Goal: Find contact information

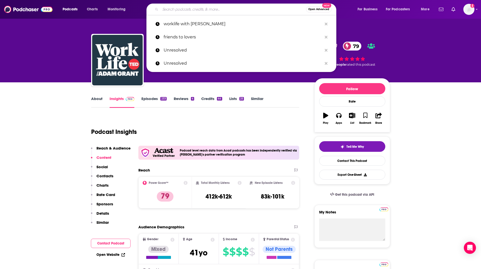
type input "THRIVE: Your Agency Resource"
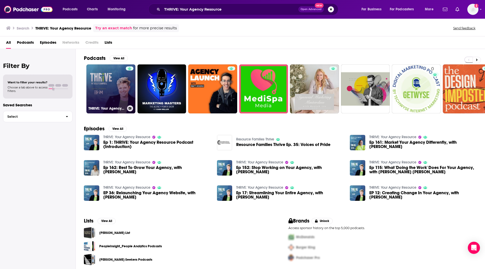
click at [102, 90] on link "THRIVE: Your Agency Resource" at bounding box center [110, 88] width 49 height 49
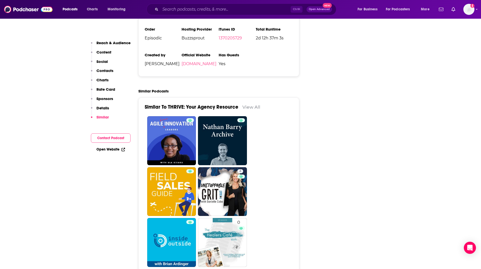
scroll to position [855, 0]
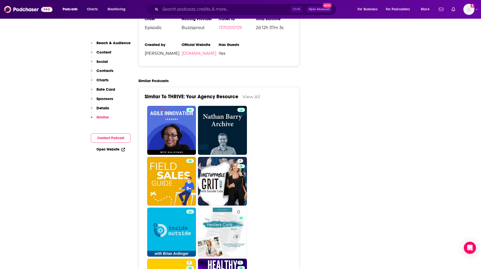
drag, startPoint x: 481, startPoint y: 98, endPoint x: 483, endPoint y: 103, distance: 5.0
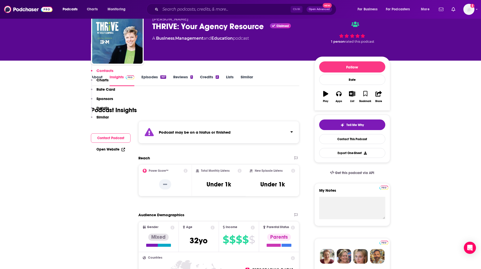
scroll to position [0, 0]
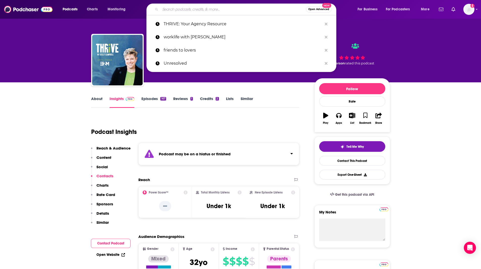
click at [205, 9] on input "Search podcasts, credits, & more..." at bounding box center [233, 9] width 146 height 8
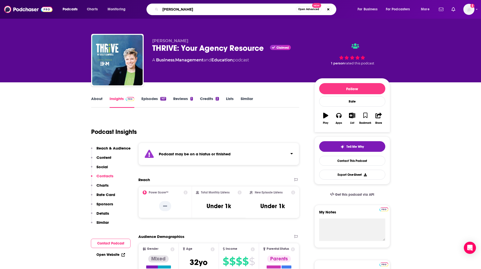
type input "[PERSON_NAME]"
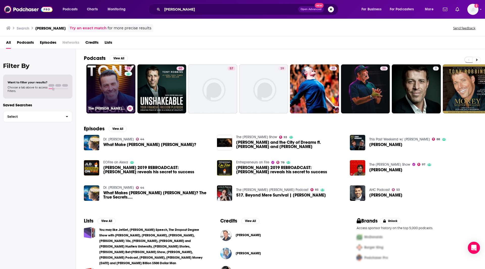
click at [108, 85] on link "79 The [PERSON_NAME] Podcast" at bounding box center [110, 88] width 49 height 49
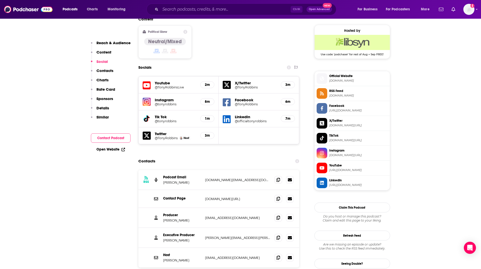
scroll to position [447, 0]
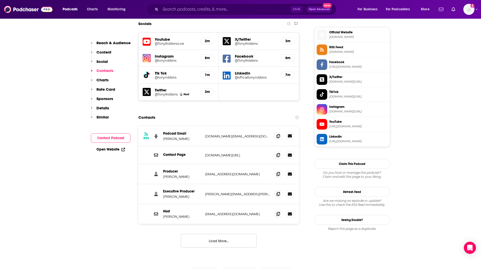
click at [289, 134] on icon at bounding box center [290, 135] width 4 height 3
click at [290, 134] on icon at bounding box center [290, 136] width 4 height 4
drag, startPoint x: 258, startPoint y: 198, endPoint x: 203, endPoint y: 196, distance: 55.0
click at [203, 204] on div "Host [PERSON_NAME] [EMAIL_ADDRESS][DOMAIN_NAME] [EMAIL_ADDRESS][DOMAIN_NAME]" at bounding box center [218, 214] width 161 height 20
copy p "[EMAIL_ADDRESS][DOMAIN_NAME]"
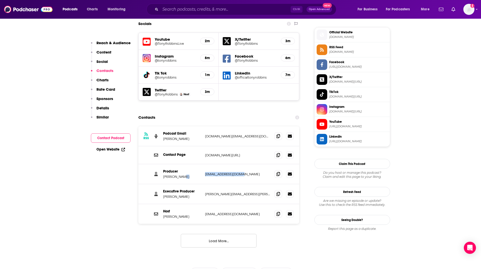
drag, startPoint x: 247, startPoint y: 157, endPoint x: 203, endPoint y: 160, distance: 43.5
click at [0, 0] on div "Producer [PERSON_NAME] [PERSON_NAME][EMAIL_ADDRESS][DOMAIN_NAME] [EMAIL_ADDRESS…" at bounding box center [0, 0] width 0 height 0
copy div "[EMAIL_ADDRESS][DOMAIN_NAME]"
drag, startPoint x: 255, startPoint y: 119, endPoint x: 204, endPoint y: 118, distance: 51.0
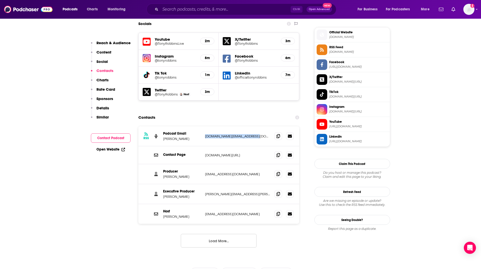
click at [204, 126] on div "RSS Podcast Email [PERSON_NAME] [DOMAIN_NAME][EMAIL_ADDRESS][DOMAIN_NAME] [DOMA…" at bounding box center [218, 136] width 161 height 20
copy p "[DOMAIN_NAME][EMAIL_ADDRESS][DOMAIN_NAME]"
drag, startPoint x: 246, startPoint y: 160, endPoint x: 204, endPoint y: 158, distance: 41.4
click at [204, 164] on div "Producer [PERSON_NAME] [PERSON_NAME][EMAIL_ADDRESS][DOMAIN_NAME] [EMAIL_ADDRESS…" at bounding box center [218, 174] width 161 height 20
copy p "[EMAIL_ADDRESS][DOMAIN_NAME]"
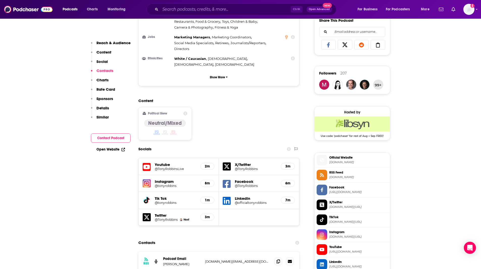
scroll to position [0, 0]
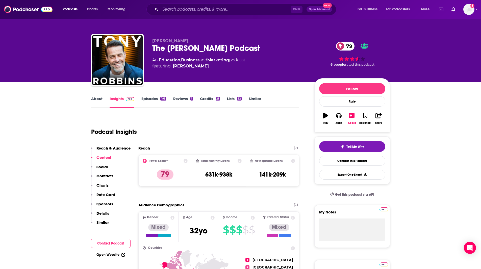
click at [195, 5] on div "Ctrl K Open Advanced New" at bounding box center [241, 10] width 190 height 12
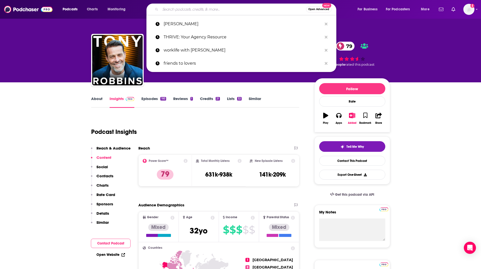
click at [196, 6] on input "Search podcasts, credits, & more..." at bounding box center [233, 9] width 146 height 8
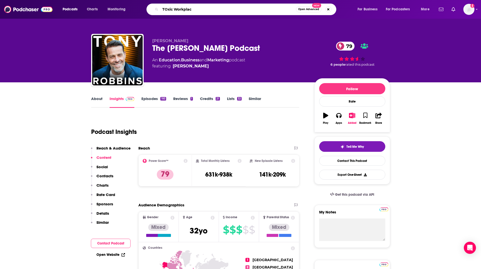
type input "TOxic Workplace"
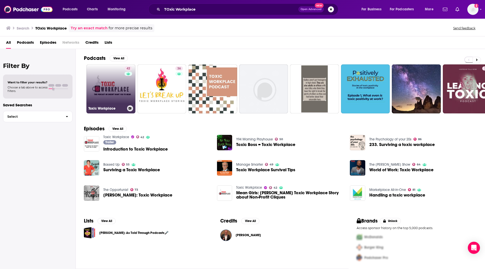
click at [104, 99] on link "42 Toxic Workplace" at bounding box center [110, 88] width 49 height 49
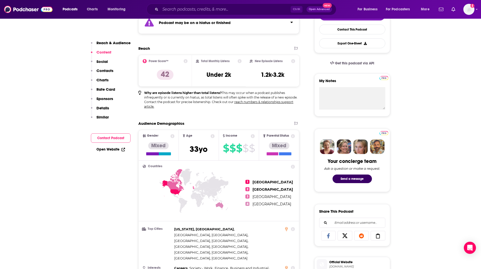
scroll to position [140, 0]
